Goal: Understand process/instructions: Learn about a topic

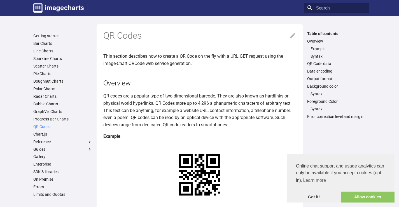
click at [42, 127] on link "QR Codes" at bounding box center [62, 126] width 59 height 5
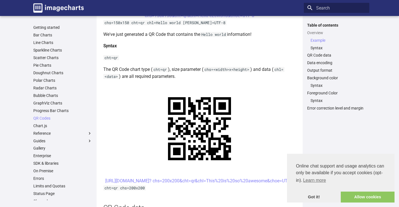
scroll to position [140, 0]
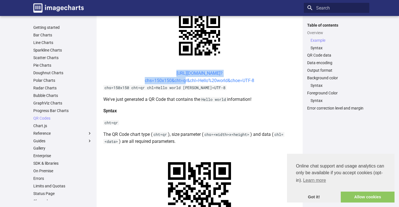
drag, startPoint x: 166, startPoint y: 73, endPoint x: 182, endPoint y: 83, distance: 19.4
click at [182, 83] on center "[URL][DOMAIN_NAME]? chs=150x150&cht=qr&chl=Hello%20world&choe=UTF-8" at bounding box center [199, 77] width 193 height 14
copy link "[URL][DOMAIN_NAME]? chs=150x150&cht="
click at [164, 73] on center "[URL][DOMAIN_NAME]? chs=150x150&cht=qr&chl=Hello%20world&choe=UTF-8" at bounding box center [199, 77] width 193 height 14
click at [194, 79] on link "[URL][DOMAIN_NAME]? chs=150x150&cht=qr&chl=Hello%20world&choe=UTF-8" at bounding box center [199, 77] width 109 height 13
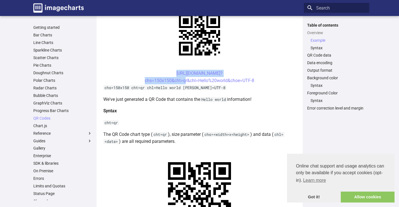
click at [286, 99] on p "We've just generated a QR Code that contains the Hello world information!" at bounding box center [199, 99] width 193 height 7
drag, startPoint x: 165, startPoint y: 72, endPoint x: 197, endPoint y: 82, distance: 33.8
click at [197, 82] on center "[URL][DOMAIN_NAME]? chs=150x150&cht=qr&chl=Hello%20world&choe=UTF-8" at bounding box center [199, 77] width 193 height 14
copy link "[URL][DOMAIN_NAME]? chs=150x150&cht=qr&chl="
